Goal: Find specific page/section: Find specific page/section

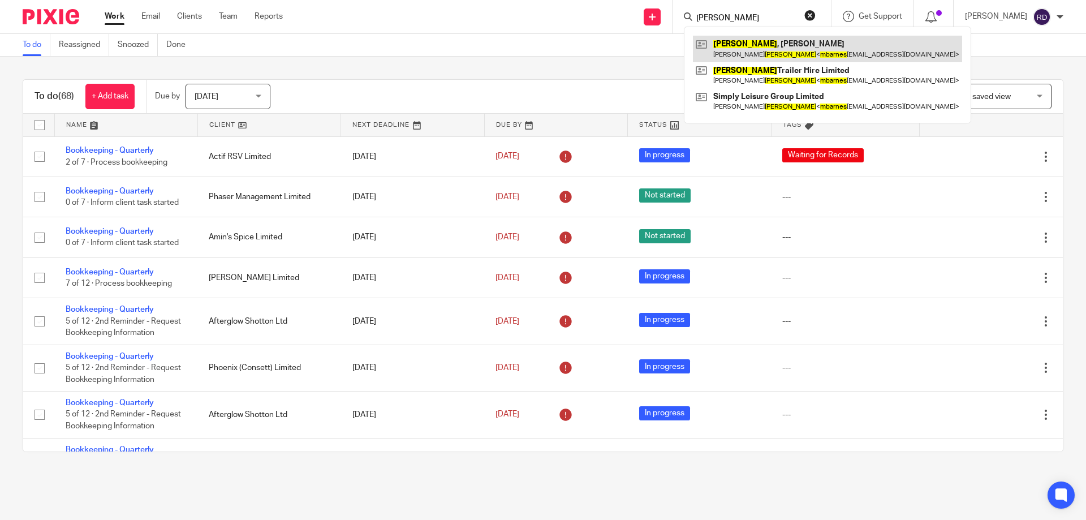
type input "[PERSON_NAME]"
click at [750, 39] on link at bounding box center [827, 49] width 269 height 26
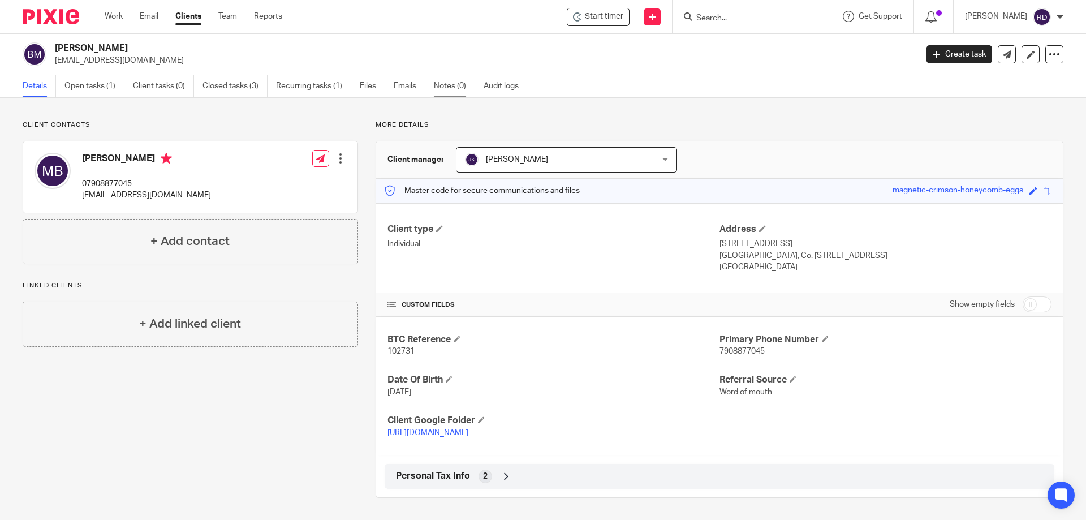
click at [447, 89] on link "Notes (0)" at bounding box center [454, 86] width 41 height 22
